Goal: Navigation & Orientation: Find specific page/section

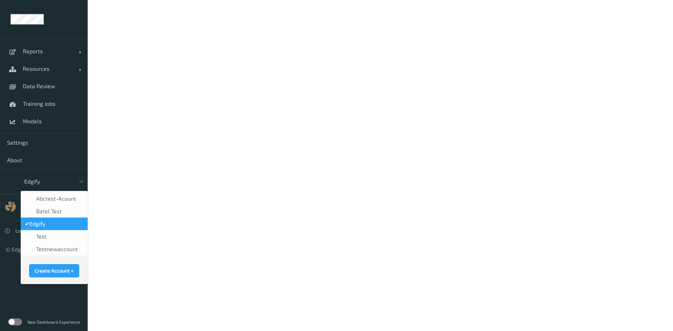
click at [33, 181] on div at bounding box center [47, 181] width 47 height 8
click at [52, 211] on span "Batel test" at bounding box center [49, 211] width 26 height 7
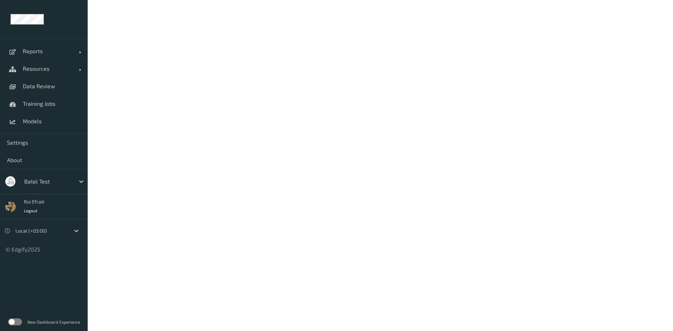
click at [39, 182] on div at bounding box center [47, 181] width 47 height 8
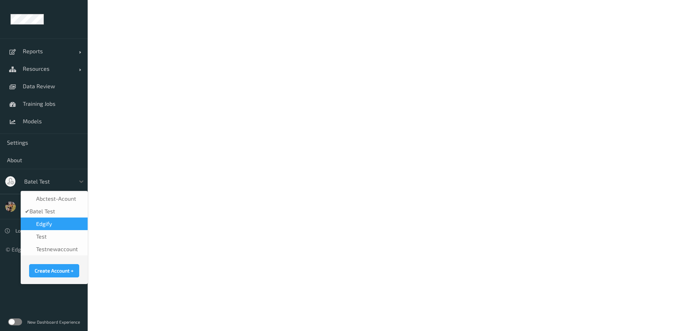
click at [49, 227] on span "Edgify" at bounding box center [44, 224] width 16 height 7
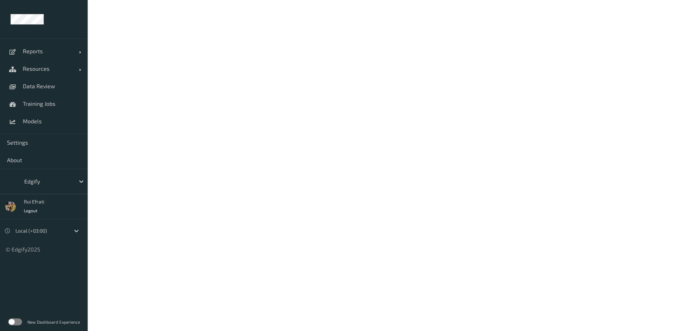
click at [17, 323] on label at bounding box center [15, 322] width 14 height 7
click at [42, 54] on span "Reports" at bounding box center [51, 51] width 56 height 7
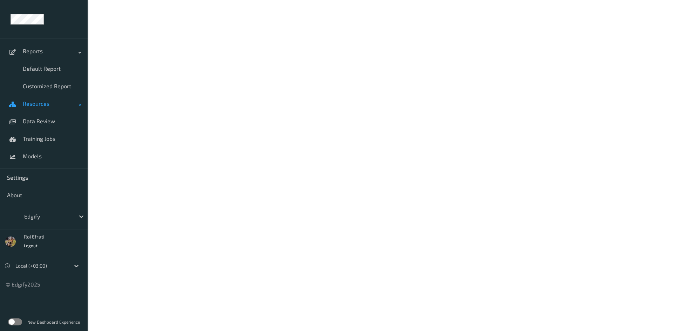
click at [38, 103] on span "Resources" at bounding box center [51, 103] width 56 height 7
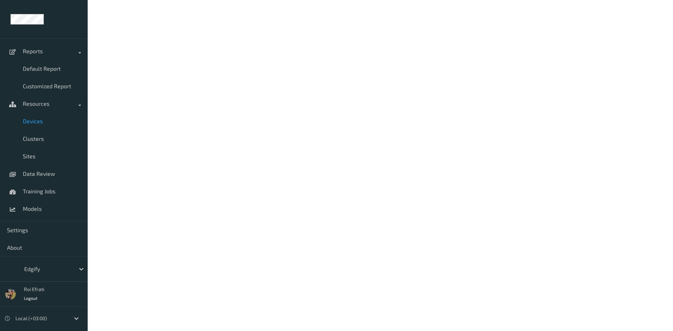
click at [41, 119] on span "Devices" at bounding box center [52, 121] width 58 height 7
